Goal: Information Seeking & Learning: Understand process/instructions

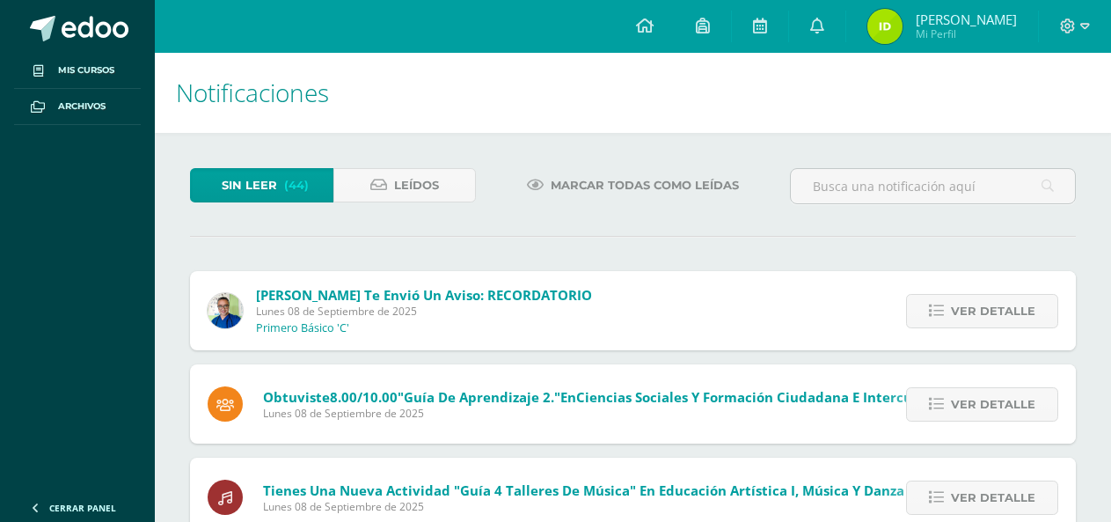
scroll to position [881, 0]
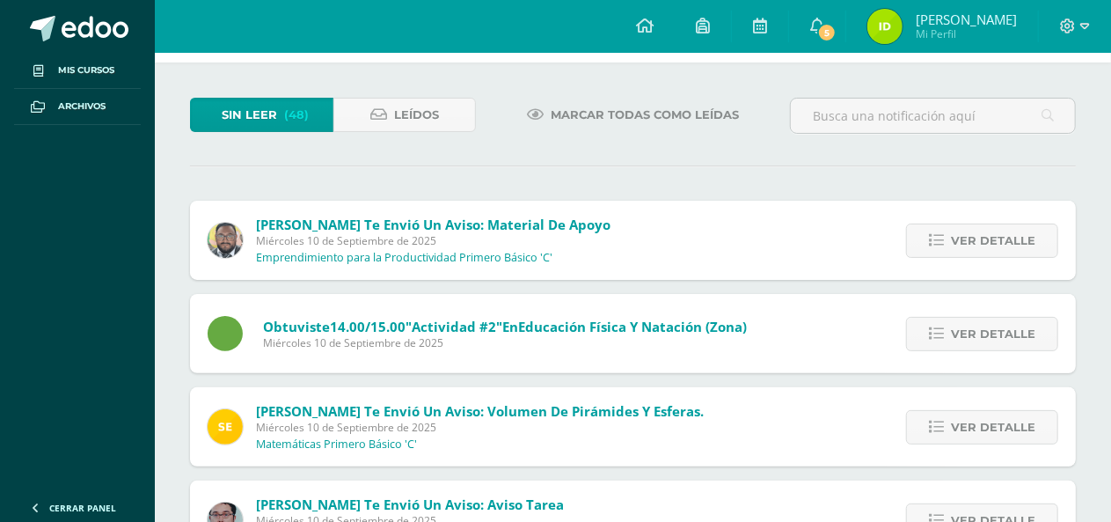
scroll to position [88, 0]
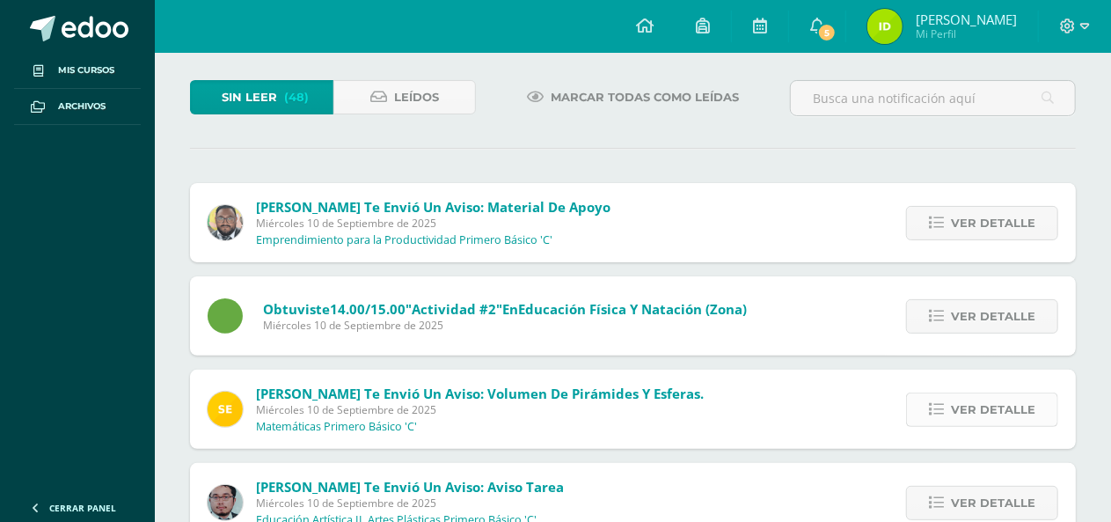
click at [995, 403] on span "Ver detalle" at bounding box center [993, 409] width 84 height 33
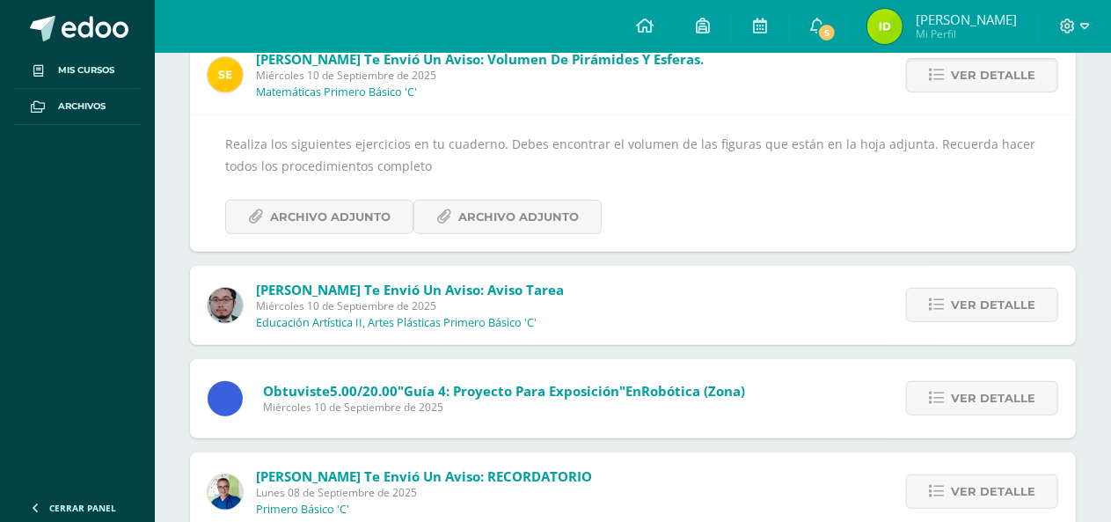
scroll to position [440, 0]
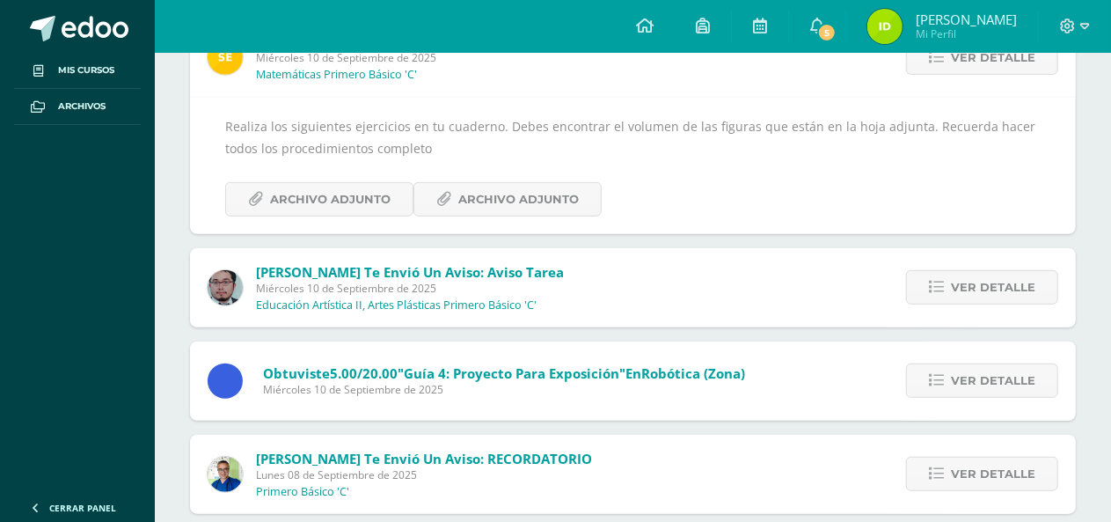
click at [360, 217] on div "Realiza los siguientes ejercicios en tu cuaderno. Debes encontrar el volumen de…" at bounding box center [633, 165] width 886 height 137
click at [360, 202] on span "Archivo Adjunto" at bounding box center [330, 199] width 121 height 33
click at [536, 194] on span "Archivo Adjunto" at bounding box center [518, 199] width 121 height 33
click at [323, 187] on span "Archivo Adjunto" at bounding box center [330, 199] width 121 height 33
click at [508, 193] on span "Archivo Adjunto" at bounding box center [518, 199] width 121 height 33
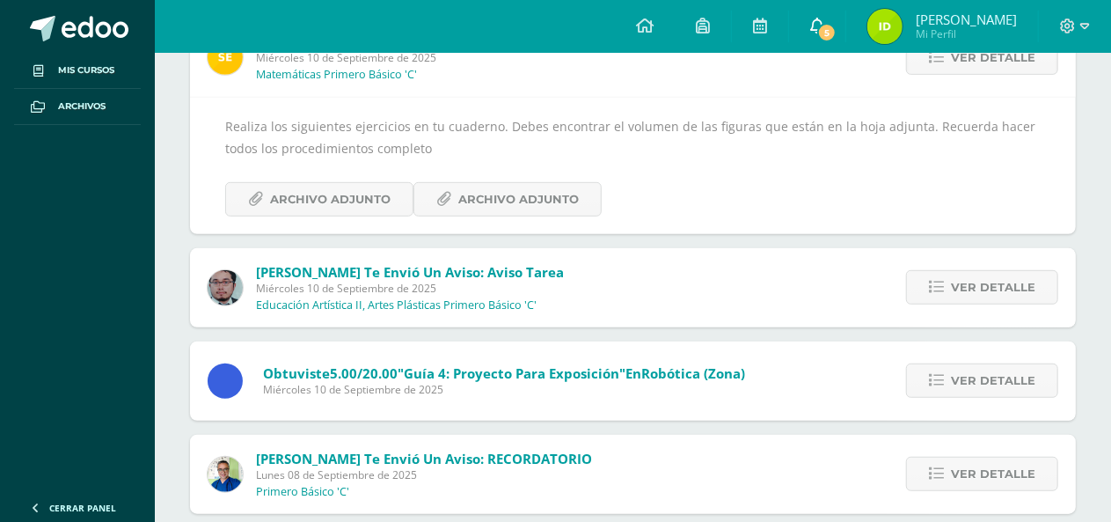
click at [837, 33] on span "5" at bounding box center [826, 32] width 19 height 19
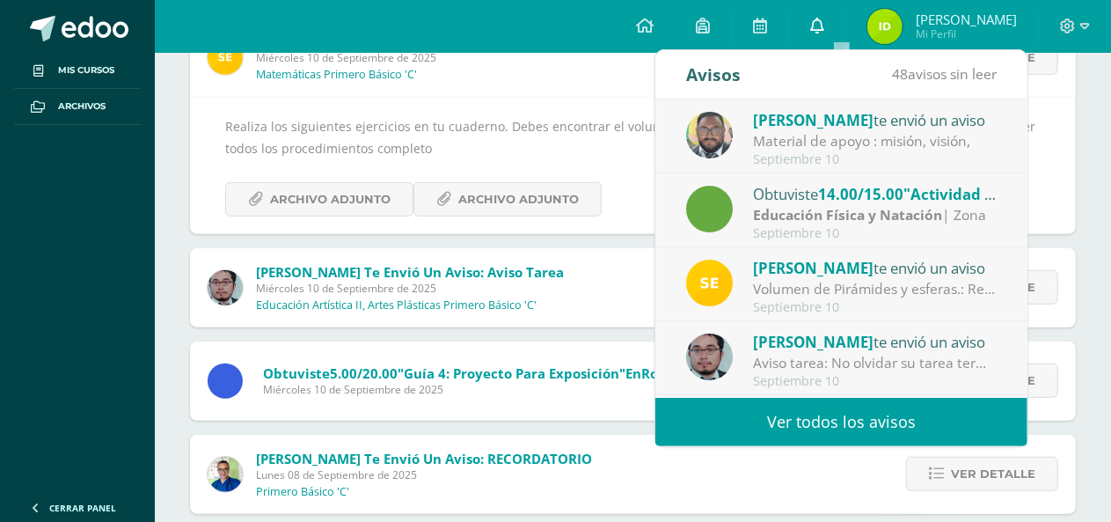
click at [824, 21] on icon at bounding box center [817, 26] width 14 height 16
